Goal: Task Accomplishment & Management: Use online tool/utility

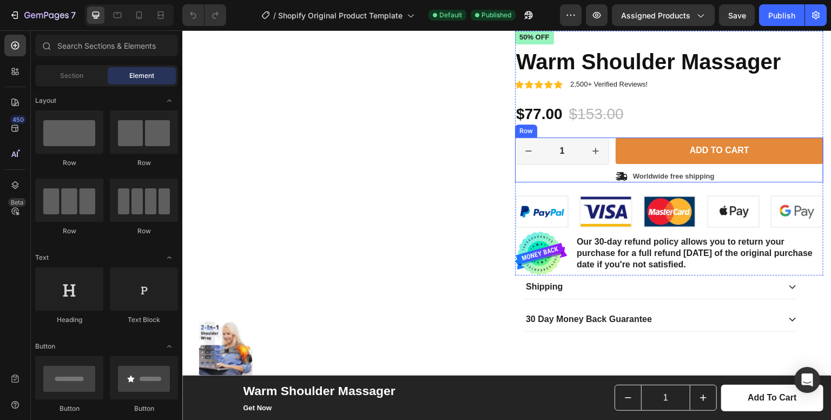
scroll to position [67, 0]
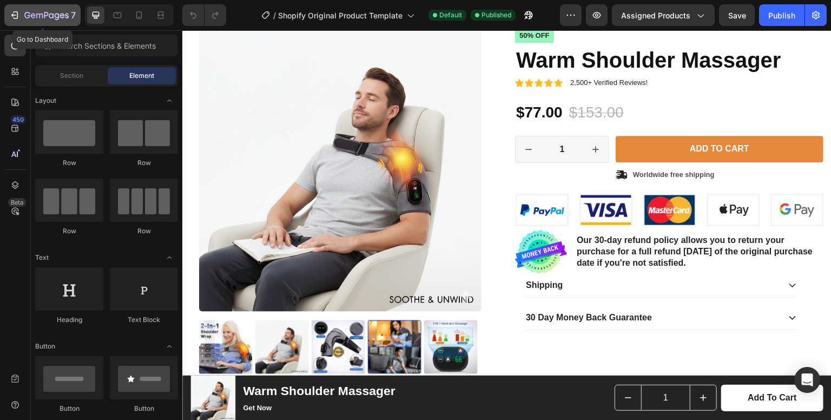
click at [39, 14] on icon "button" at bounding box center [46, 15] width 44 height 9
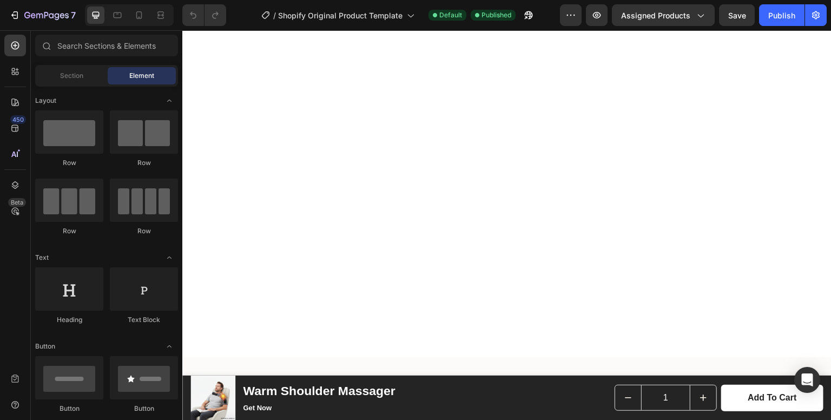
scroll to position [2133, 0]
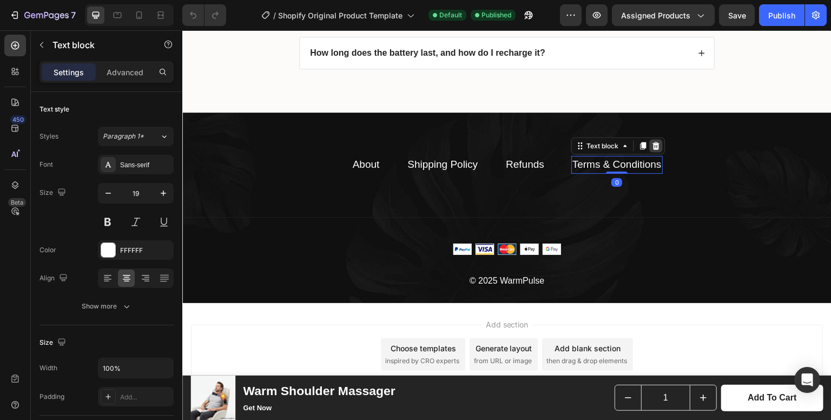
click at [653, 141] on icon at bounding box center [656, 145] width 9 height 9
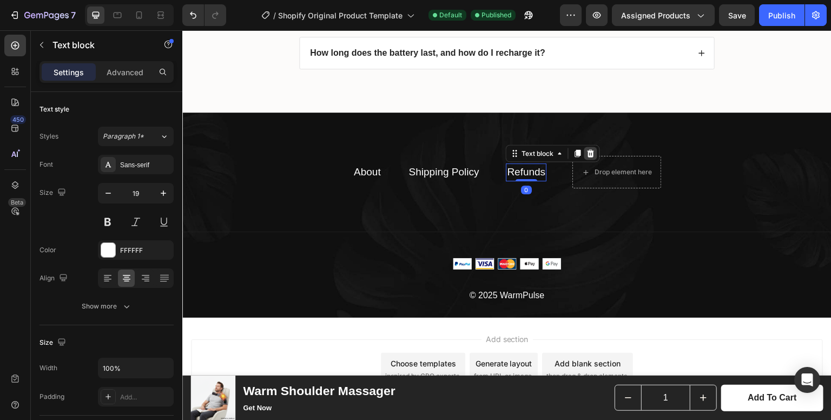
click at [586, 152] on icon at bounding box center [590, 153] width 9 height 9
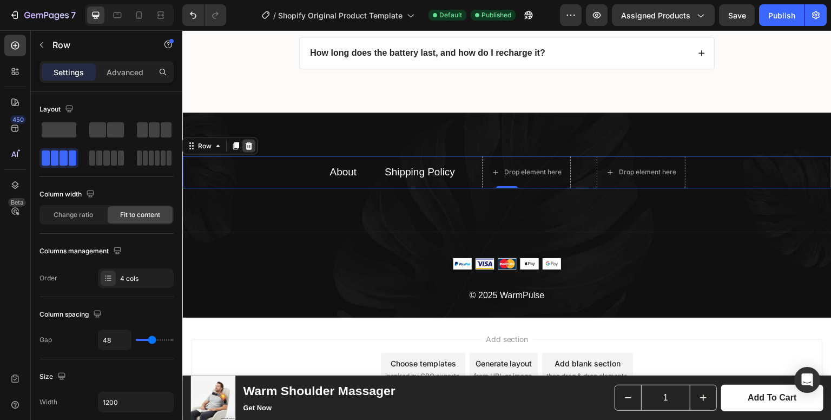
click at [251, 146] on icon at bounding box center [249, 146] width 7 height 8
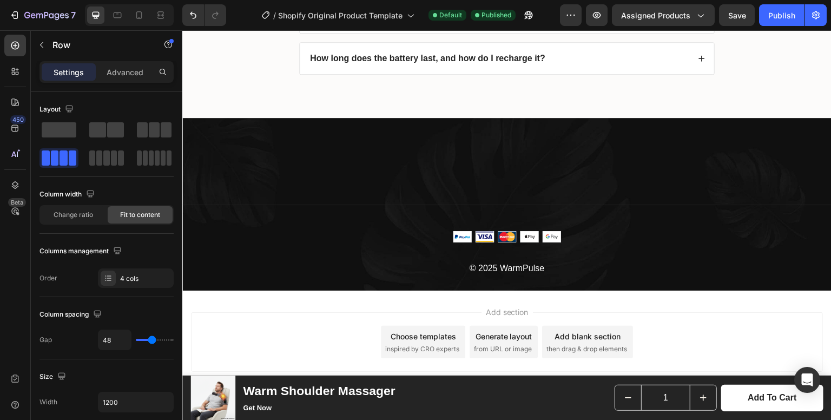
scroll to position [2127, 0]
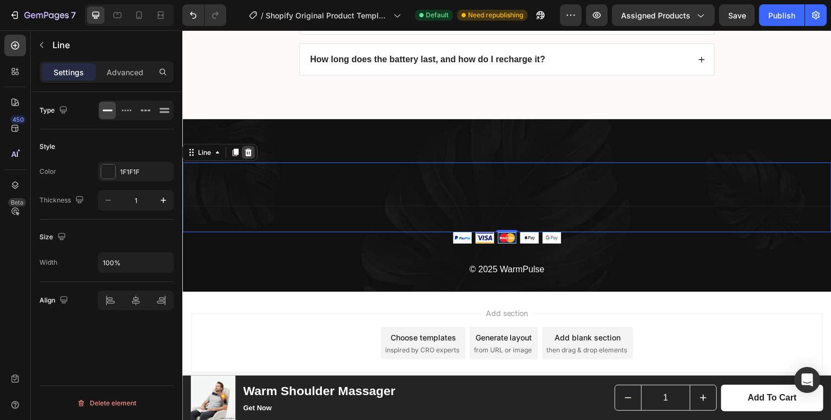
click at [245, 148] on icon at bounding box center [248, 152] width 9 height 9
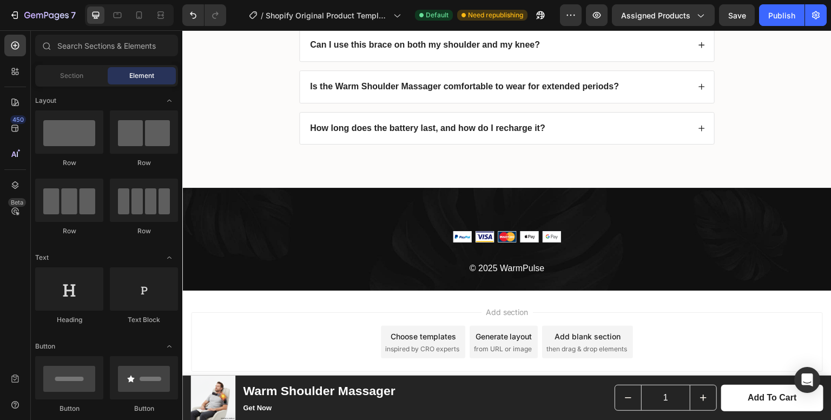
scroll to position [2058, 0]
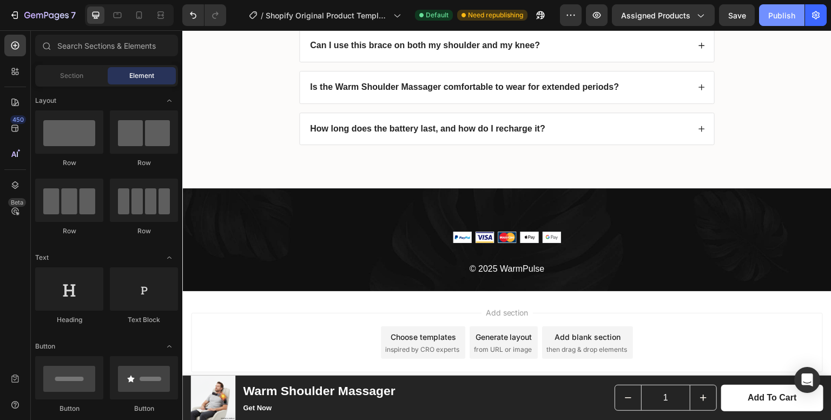
click at [776, 11] on div "Publish" at bounding box center [781, 15] width 27 height 11
